Goal: Task Accomplishment & Management: Use online tool/utility

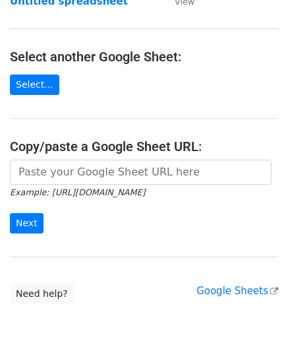
scroll to position [132, 0]
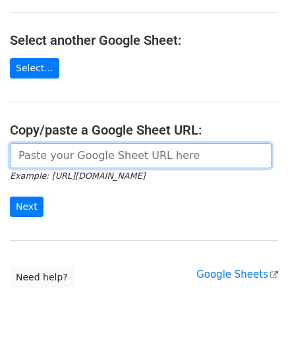
click at [66, 145] on input "url" at bounding box center [141, 155] width 262 height 25
paste input "https://docs.google.com/spreadsheets/d/1hZTg7C2rU7xUE7LVQhrb-Hu-7y3ejNbM4ITQng3…"
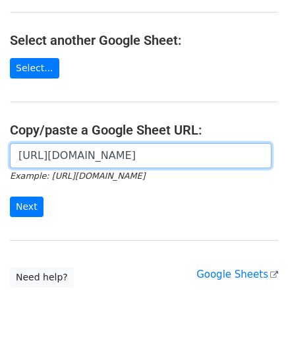
scroll to position [0, 286]
type input "https://docs.google.com/spreadsheets/d/1hZTg7C2rU7xUE7LVQhrb-Hu-7y3ejNbM4ITQng3…"
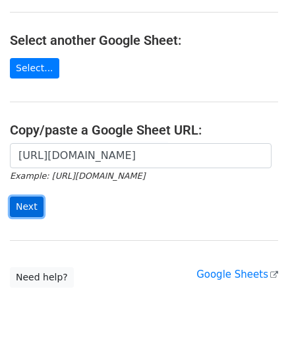
click at [24, 202] on input "Next" at bounding box center [27, 206] width 34 height 20
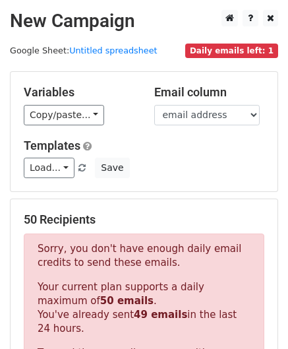
scroll to position [445, 0]
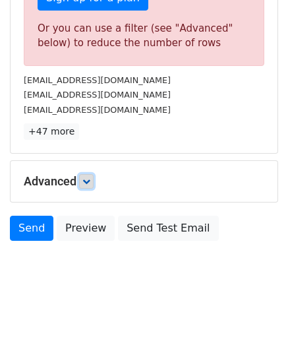
click at [90, 177] on icon at bounding box center [86, 181] width 8 height 8
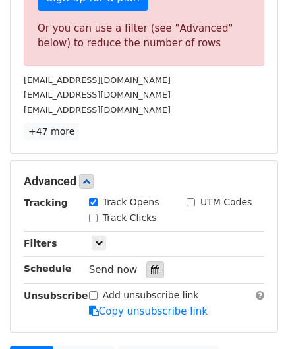
click at [152, 266] on icon at bounding box center [155, 269] width 9 height 9
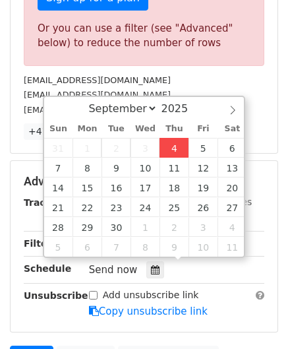
type input "[DATE] 12:00"
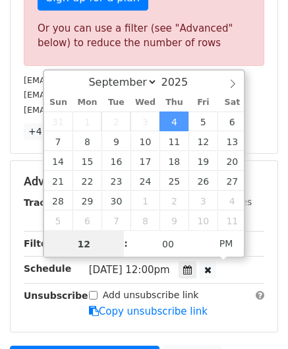
paste input "8"
type input "8"
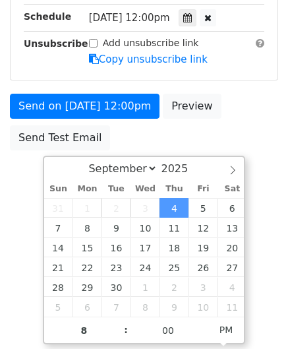
type input "[DATE] 20:00"
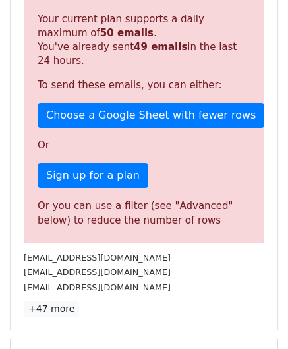
scroll to position [604, 0]
